Goal: Task Accomplishment & Management: Manage account settings

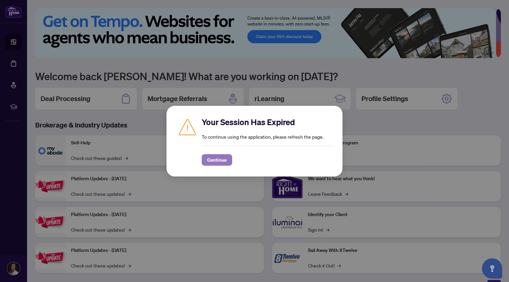
click at [217, 158] on span "Continue" at bounding box center [217, 160] width 20 height 11
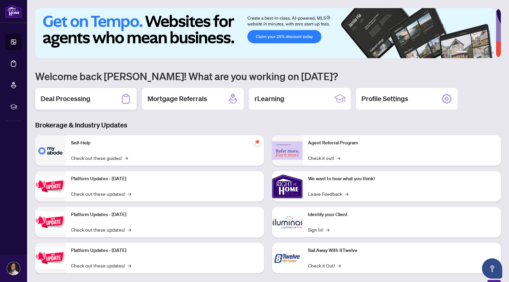
click at [86, 98] on h2 "Deal Processing" at bounding box center [66, 98] width 50 height 9
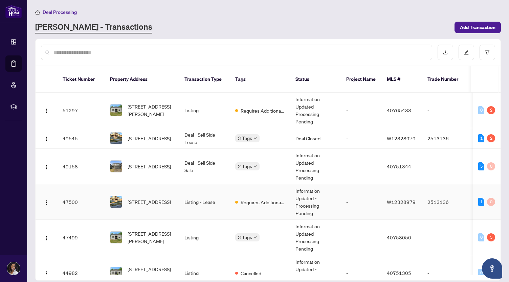
click at [188, 193] on td "Listing - Lease" at bounding box center [204, 203] width 51 height 36
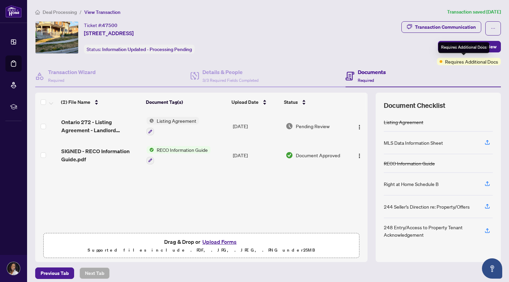
click at [475, 63] on span "Requires Additional Docs" at bounding box center [471, 61] width 53 height 7
click at [366, 67] on div "Documents Required" at bounding box center [423, 76] width 155 height 22
click at [366, 71] on h4 "Documents" at bounding box center [372, 72] width 28 height 8
click at [202, 72] on h4 "Details & People" at bounding box center [230, 72] width 56 height 8
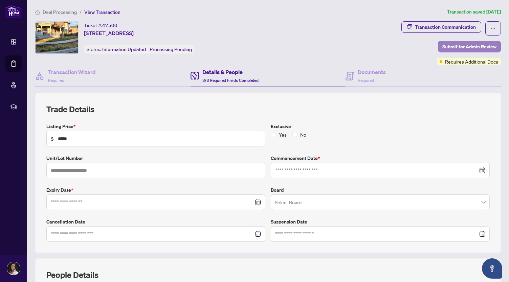
type input "**********"
click at [491, 27] on icon "ellipsis" at bounding box center [493, 28] width 5 height 5
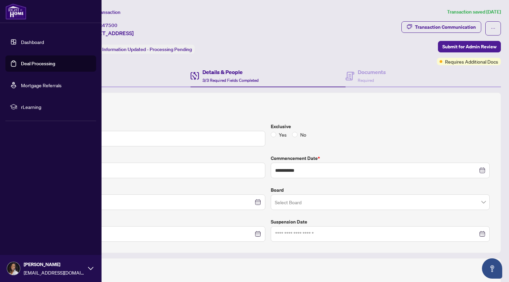
click at [27, 40] on link "Dashboard" at bounding box center [32, 42] width 23 height 6
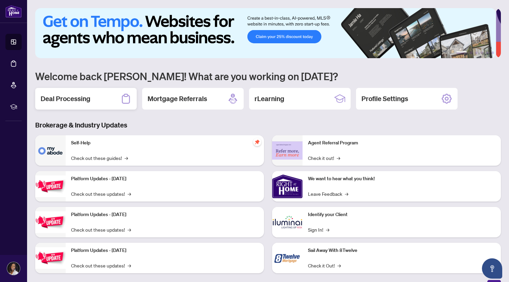
click at [96, 98] on div "Deal Processing" at bounding box center [86, 99] width 102 height 22
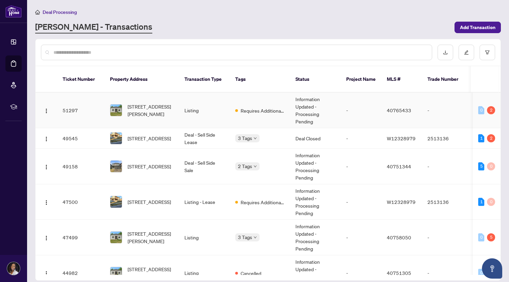
click at [96, 98] on td "51297" at bounding box center [80, 111] width 47 height 36
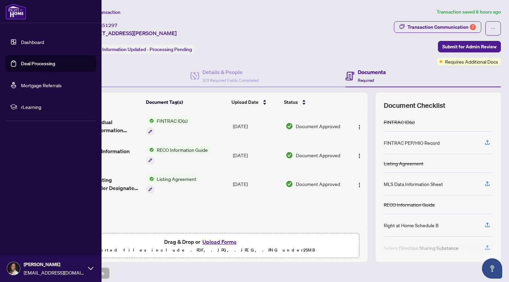
click at [29, 39] on link "Dashboard" at bounding box center [32, 42] width 23 height 6
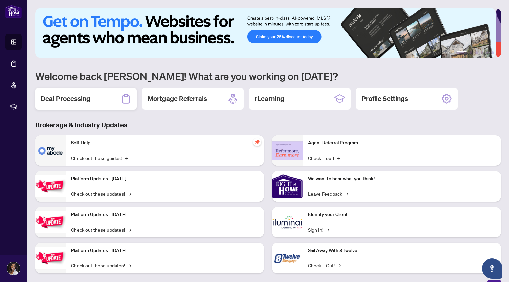
click at [100, 98] on div "Deal Processing" at bounding box center [86, 99] width 102 height 22
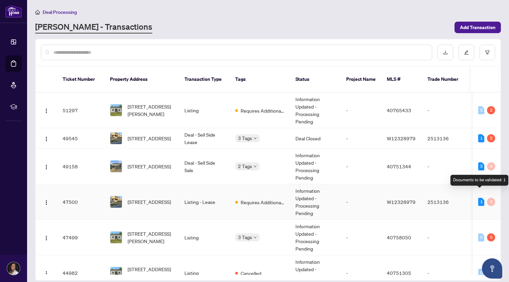
click at [479, 198] on div "1" at bounding box center [481, 202] width 6 height 8
drag, startPoint x: 479, startPoint y: 194, endPoint x: 492, endPoint y: 189, distance: 14.3
click at [492, 189] on td "1 0" at bounding box center [487, 203] width 28 height 36
click at [491, 198] on div "0" at bounding box center [491, 202] width 8 height 8
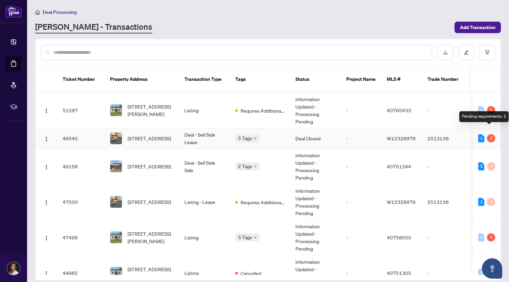
click at [490, 134] on div "2" at bounding box center [491, 138] width 8 height 8
click at [480, 134] on div "1" at bounding box center [481, 138] width 6 height 8
click at [487, 134] on div "2" at bounding box center [491, 138] width 8 height 8
click at [491, 134] on div "2" at bounding box center [491, 138] width 8 height 8
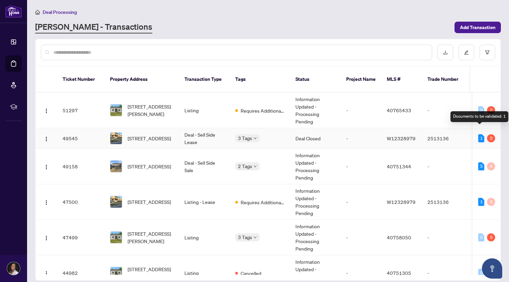
click at [478, 134] on div "1" at bounding box center [481, 138] width 6 height 8
click at [49, 133] on button "button" at bounding box center [46, 138] width 11 height 11
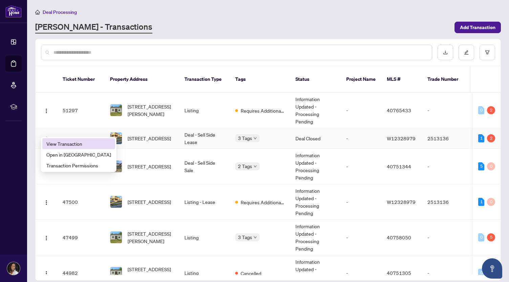
click at [68, 143] on span "View Transaction" at bounding box center [78, 143] width 65 height 7
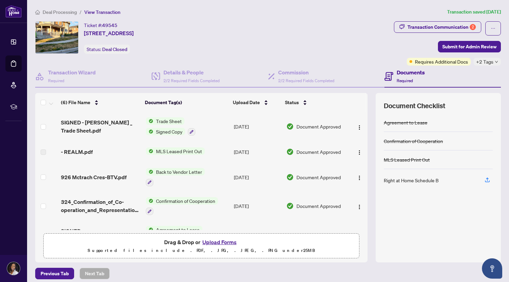
click at [460, 64] on span "Requires Additional Docs" at bounding box center [441, 61] width 53 height 7
click at [457, 62] on span "Requires Additional Docs" at bounding box center [441, 61] width 53 height 7
click at [490, 63] on div "+2 Tags" at bounding box center [487, 62] width 27 height 8
click at [352, 55] on div "Ticket #: 49545 926 McTrach Cres, Milton, Ontario L9T 1M5, Canada Status: Deal …" at bounding box center [213, 43] width 359 height 44
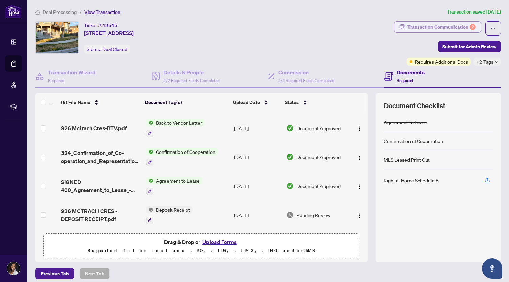
click at [449, 24] on div "Transaction Communication 2" at bounding box center [442, 27] width 68 height 11
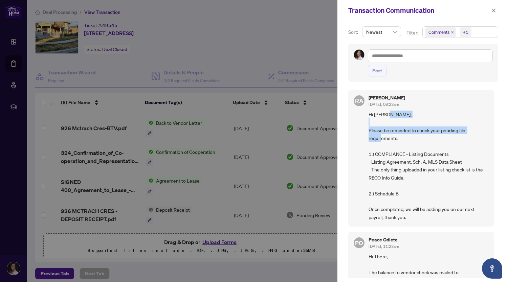
drag, startPoint x: 494, startPoint y: 112, endPoint x: 502, endPoint y: 146, distance: 34.8
click at [502, 146] on div "Sort: Newest Filter: Comments +1 Post RA Rhea Alipio Sep/02/2025, 08:23am Hi Ta…" at bounding box center [424, 151] width 172 height 261
click at [495, 13] on icon "close" at bounding box center [494, 10] width 5 height 5
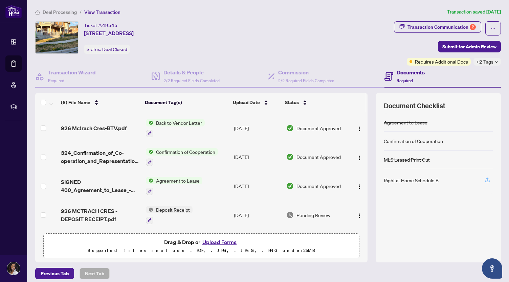
click at [485, 181] on icon "button" at bounding box center [487, 181] width 5 height 2
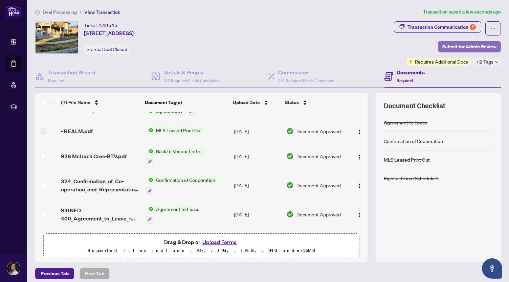
click at [449, 47] on span "Submit for Admin Review" at bounding box center [470, 46] width 54 height 11
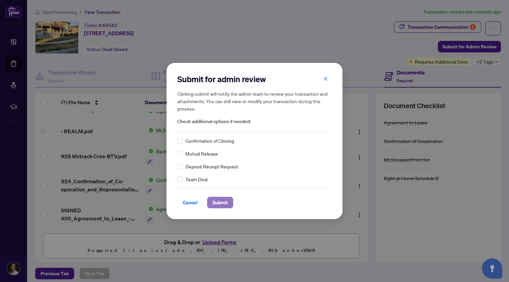
click at [213, 205] on span "Submit" at bounding box center [220, 202] width 15 height 11
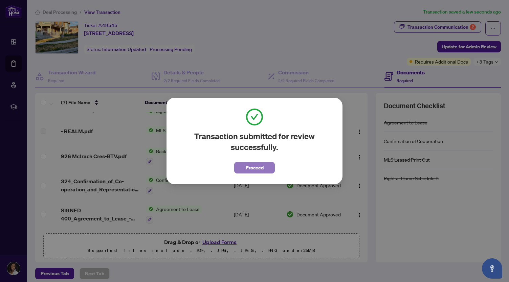
click at [261, 164] on span "Proceed" at bounding box center [255, 168] width 18 height 11
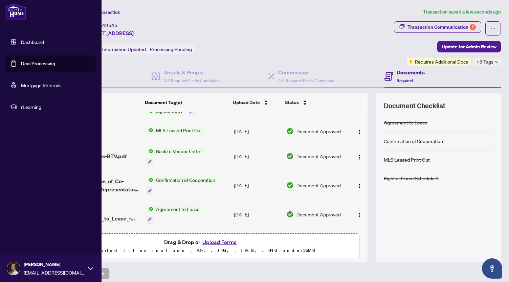
click at [21, 64] on link "Deal Processing" at bounding box center [38, 64] width 34 height 6
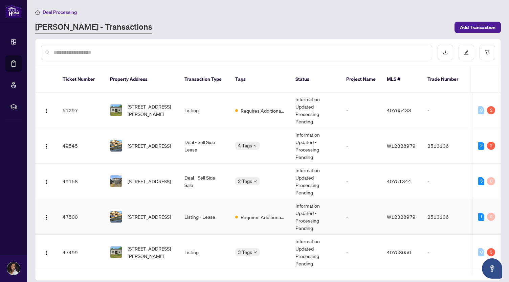
click at [200, 213] on td "Listing - Lease" at bounding box center [204, 217] width 51 height 36
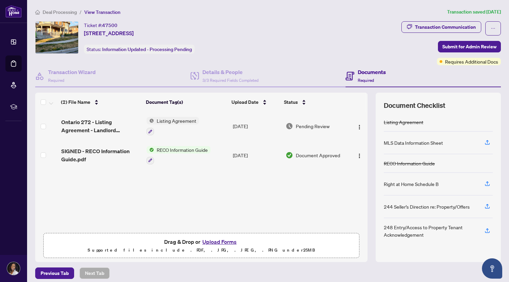
click at [446, 65] on div "Documents Required" at bounding box center [423, 76] width 155 height 22
click at [446, 64] on span "Requires Additional Docs" at bounding box center [471, 61] width 53 height 7
click at [446, 69] on div "Documents Required" at bounding box center [423, 76] width 155 height 22
click at [453, 60] on span "Requires Additional Docs" at bounding box center [471, 61] width 53 height 7
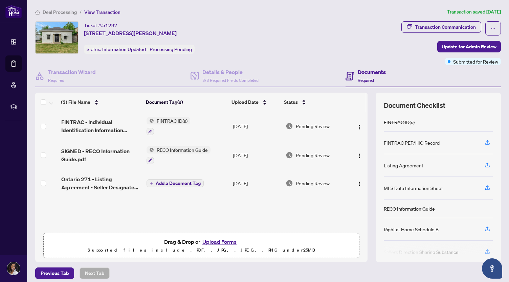
click at [462, 55] on div "Transaction Communication Update for Admin Review Submitted for Review" at bounding box center [452, 43] width 100 height 44
click at [463, 50] on span "Update for Admin Review" at bounding box center [469, 46] width 55 height 11
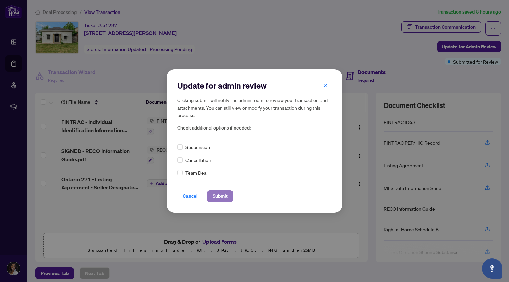
click at [225, 196] on span "Submit" at bounding box center [220, 196] width 15 height 11
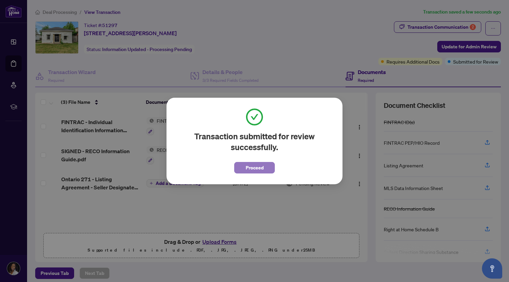
click at [259, 163] on span "Proceed" at bounding box center [255, 168] width 18 height 11
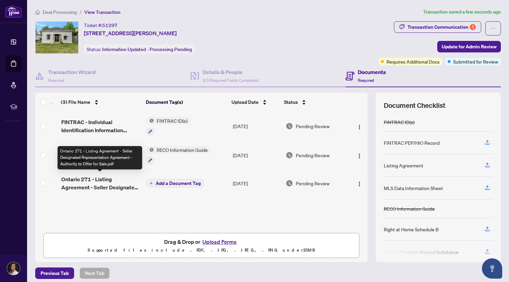
click at [104, 188] on span "Ontario 271 - Listing Agreement - Seller Designated Representation Agreement - …" at bounding box center [101, 183] width 80 height 16
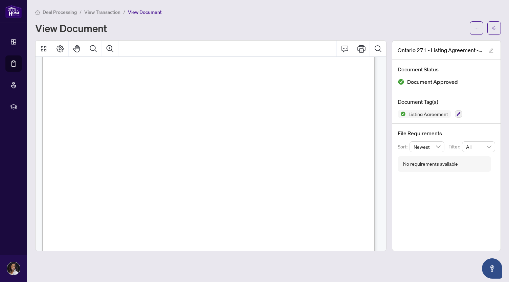
scroll to position [60, 0]
click at [495, 26] on icon "arrow-left" at bounding box center [494, 28] width 5 height 5
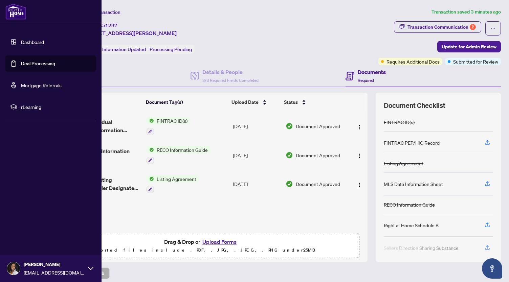
click at [21, 45] on link "Dashboard" at bounding box center [32, 42] width 23 height 6
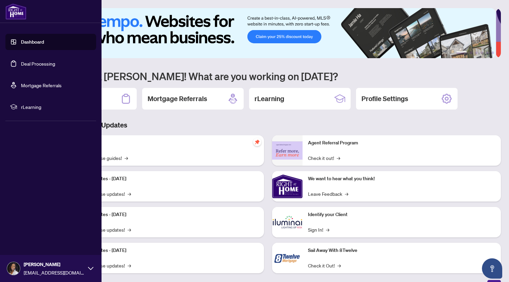
click at [55, 62] on link "Deal Processing" at bounding box center [38, 64] width 34 height 6
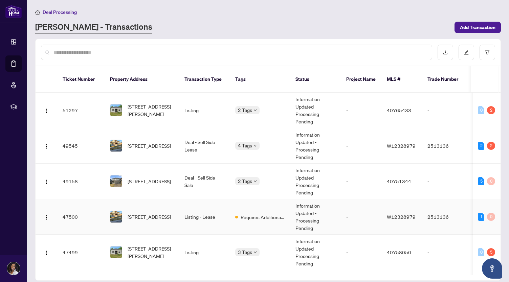
click at [404, 214] on span "W12328979" at bounding box center [401, 217] width 29 height 6
